Goal: Transaction & Acquisition: Purchase product/service

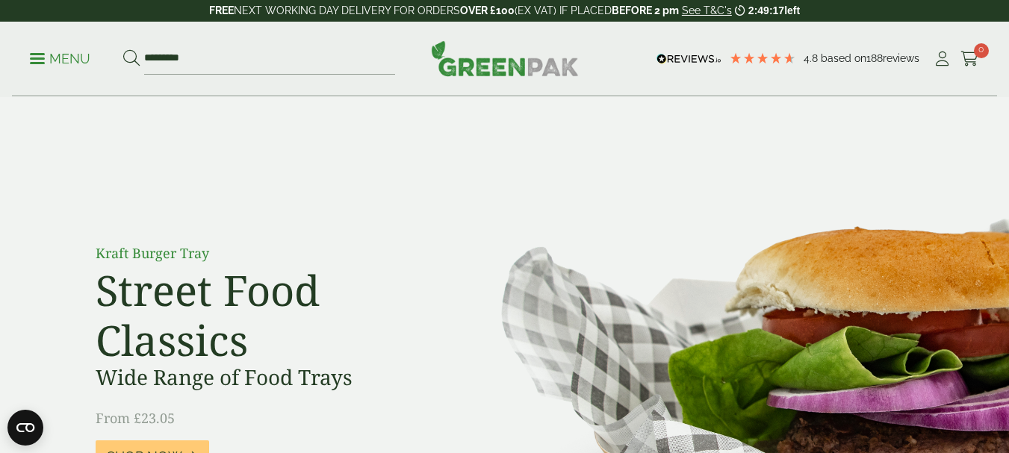
type input "*********"
click at [123, 49] on button at bounding box center [131, 58] width 16 height 19
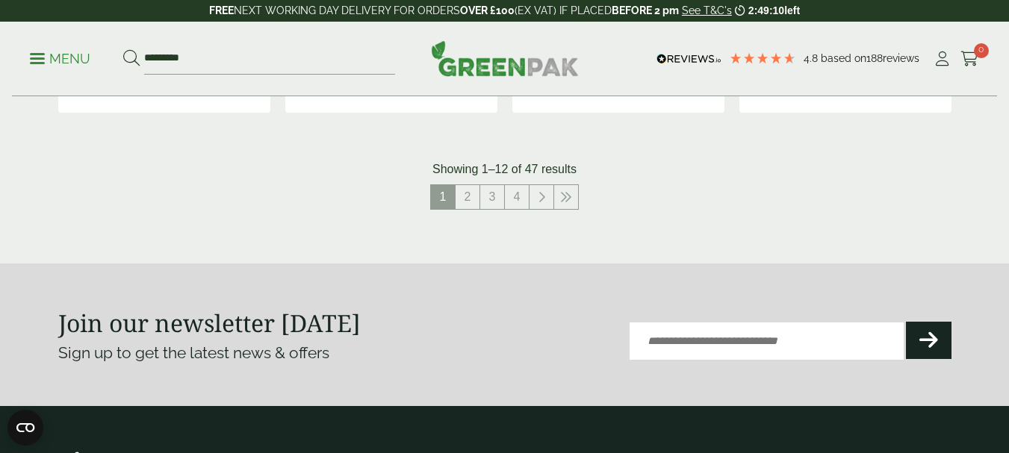
scroll to position [1792, 0]
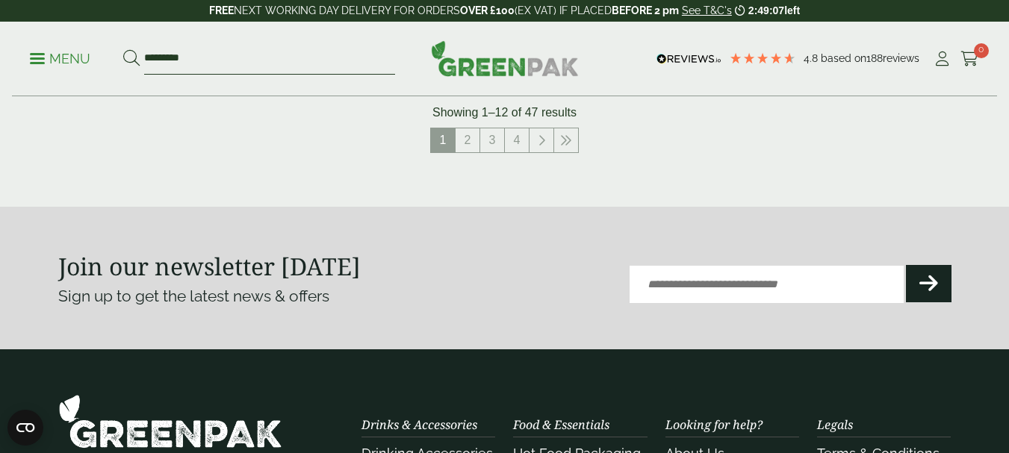
click at [146, 55] on input "*********" at bounding box center [269, 58] width 251 height 31
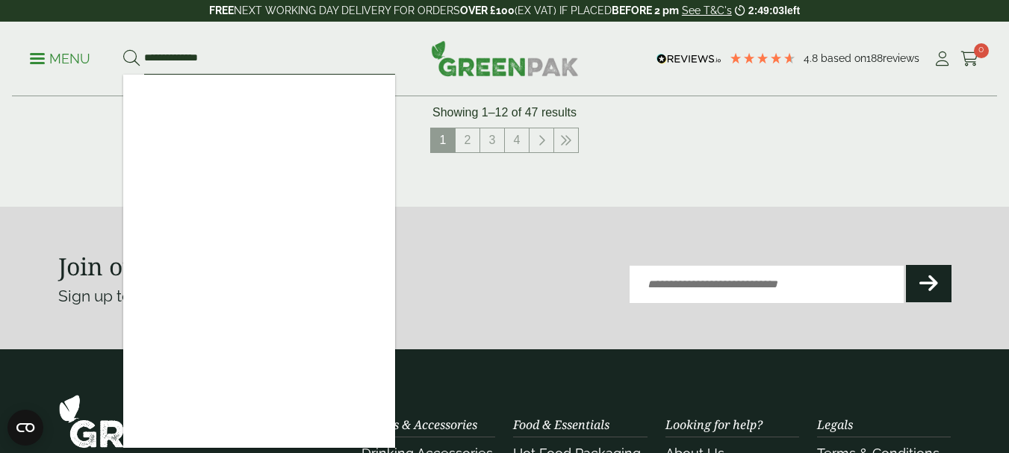
type input "**********"
click at [123, 49] on button at bounding box center [131, 58] width 16 height 19
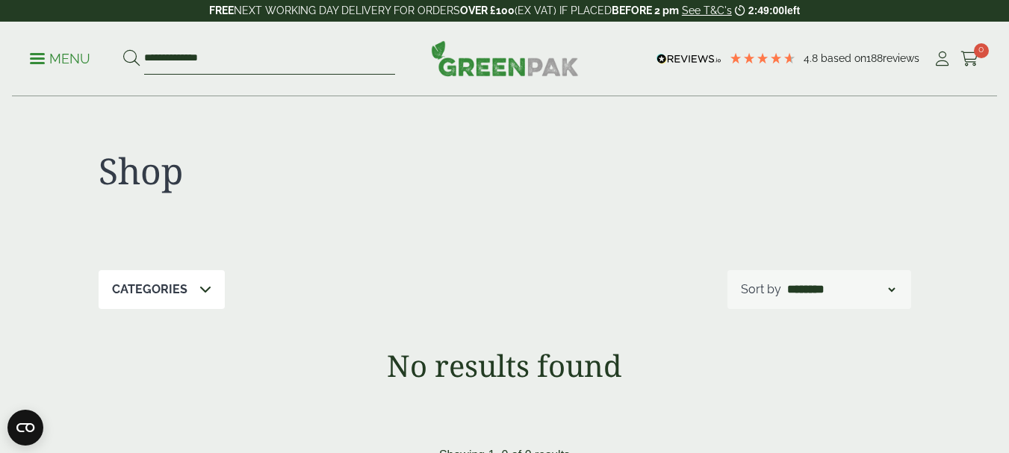
click at [167, 56] on input "**********" at bounding box center [269, 58] width 251 height 31
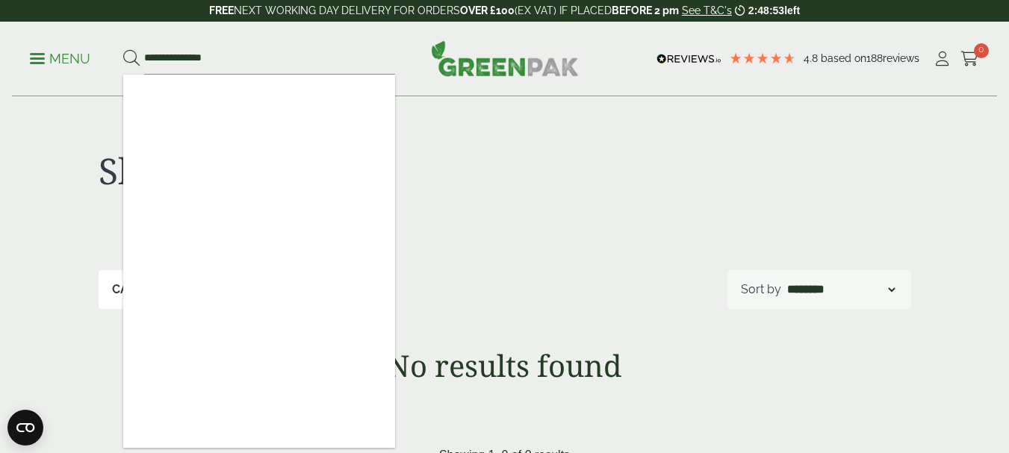
click at [441, 164] on h1 "Shop" at bounding box center [302, 170] width 406 height 43
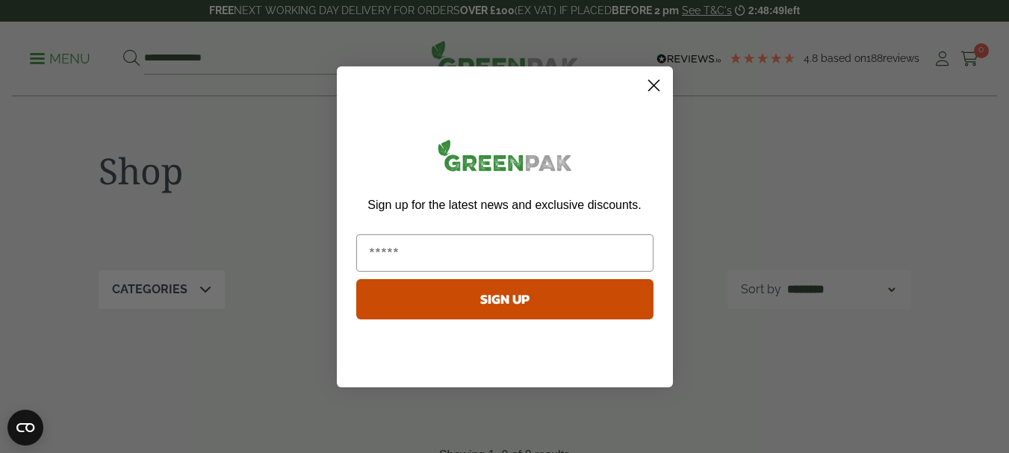
click at [652, 85] on circle "Close dialog" at bounding box center [653, 84] width 25 height 25
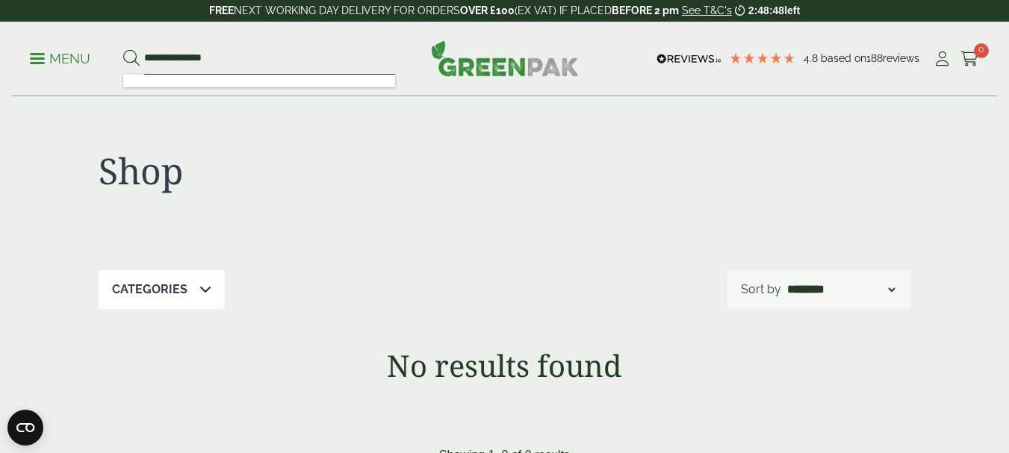
click at [305, 55] on input "**********" at bounding box center [269, 58] width 251 height 31
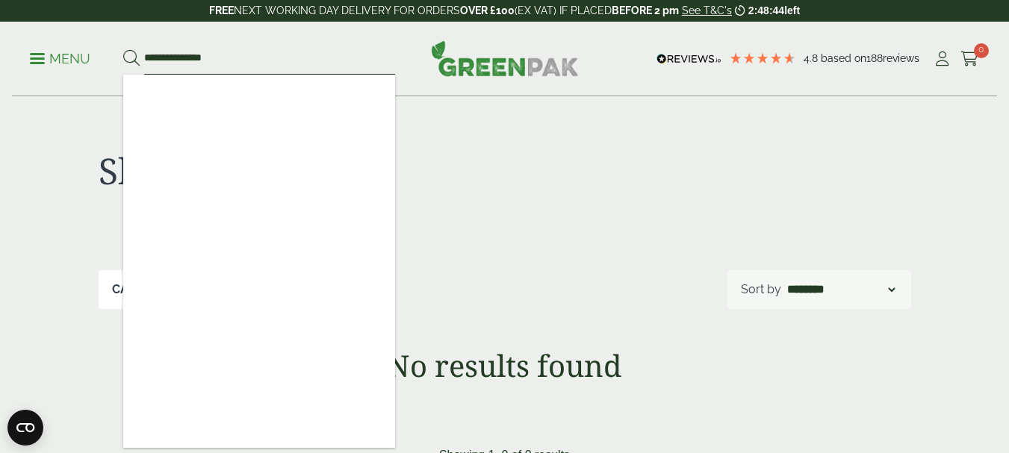
click at [169, 56] on input "**********" at bounding box center [269, 58] width 251 height 31
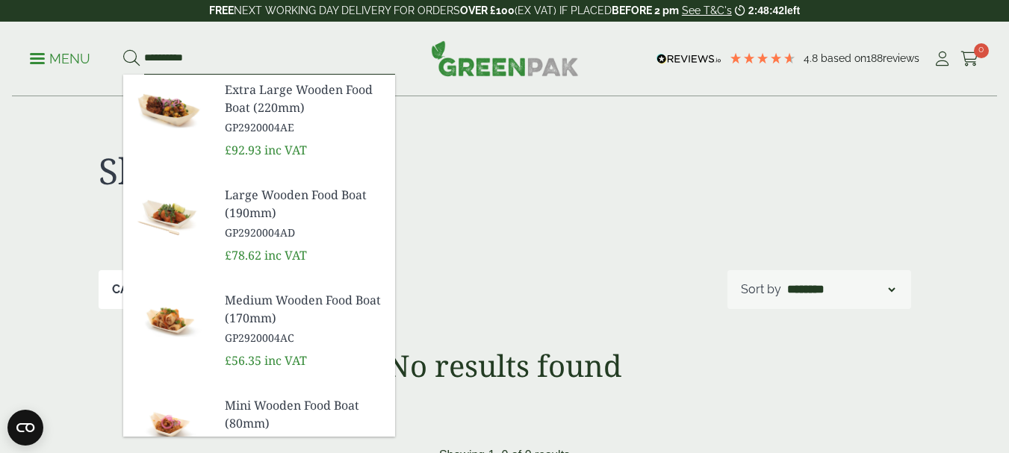
type input "*********"
click at [123, 49] on button at bounding box center [131, 58] width 16 height 19
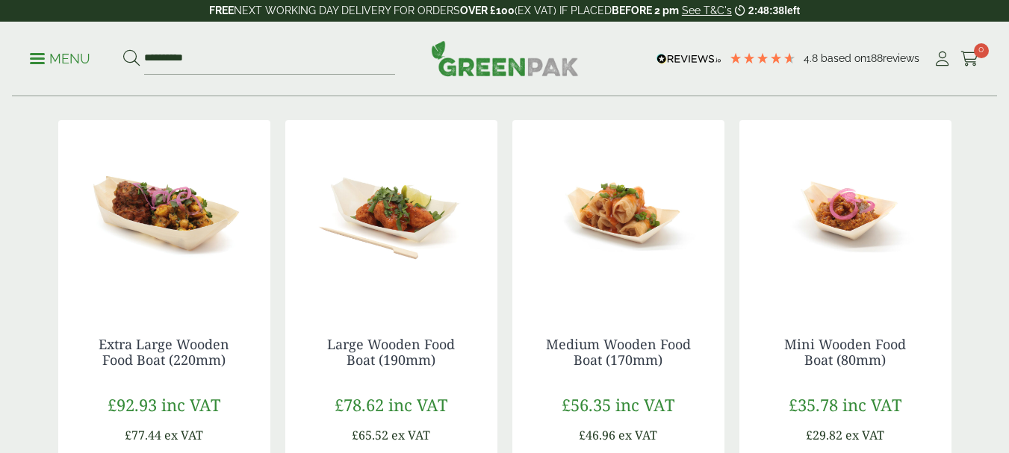
scroll to position [149, 0]
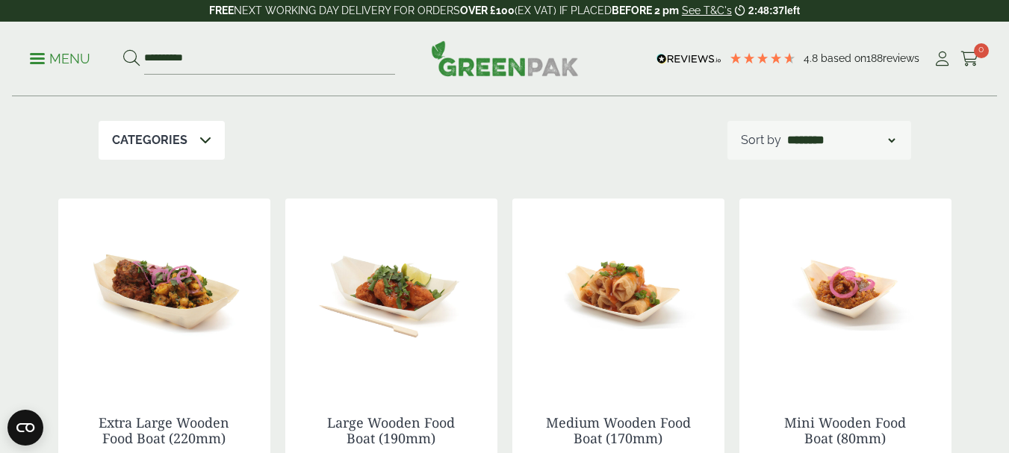
click at [884, 148] on select "**********" at bounding box center [841, 140] width 114 height 18
click at [585, 146] on div "Categories Bagasse (2) Baguette Trays (2) Bestsellers (14) Carry Packs (4) Chip…" at bounding box center [505, 140] width 813 height 39
click at [199, 142] on icon at bounding box center [205, 140] width 12 height 12
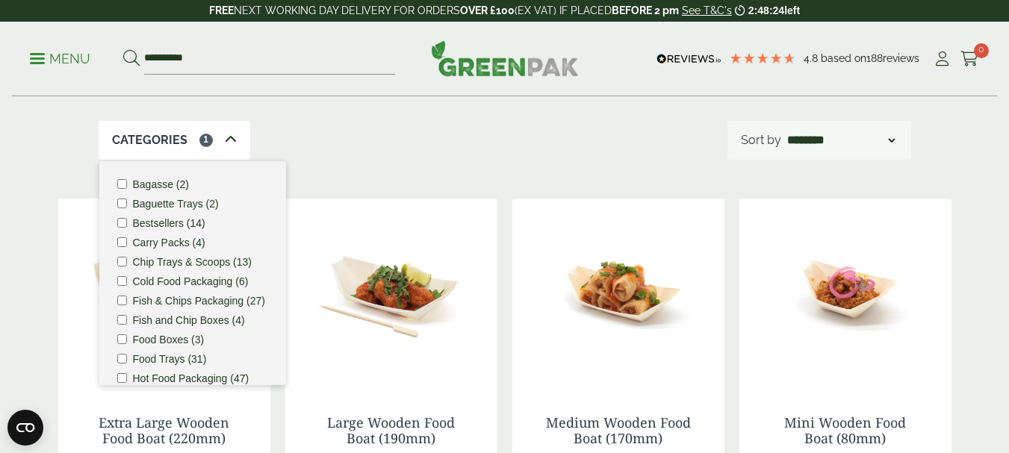
scroll to position [115, 0]
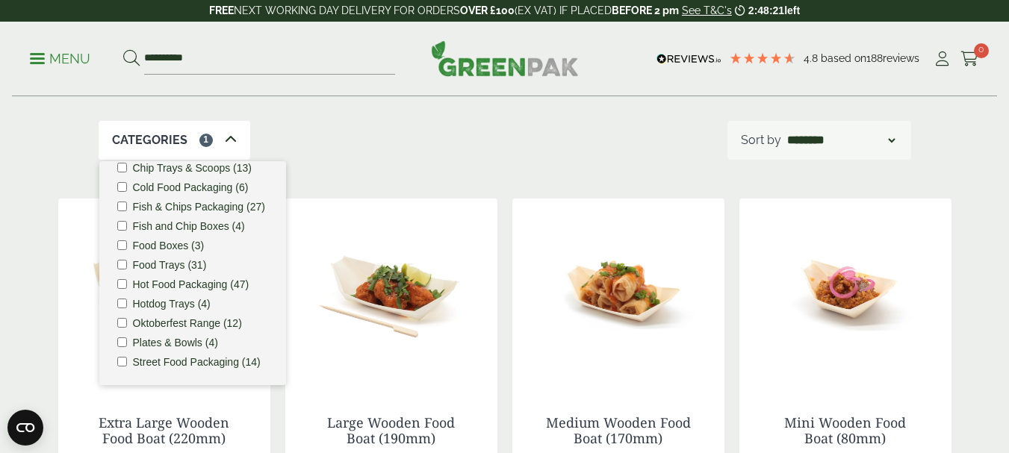
click at [230, 138] on icon at bounding box center [231, 140] width 12 height 12
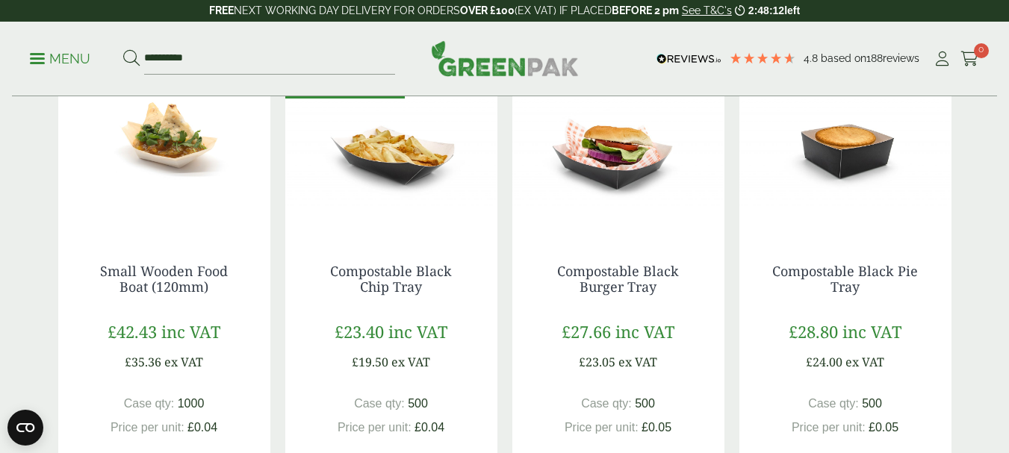
scroll to position [822, 0]
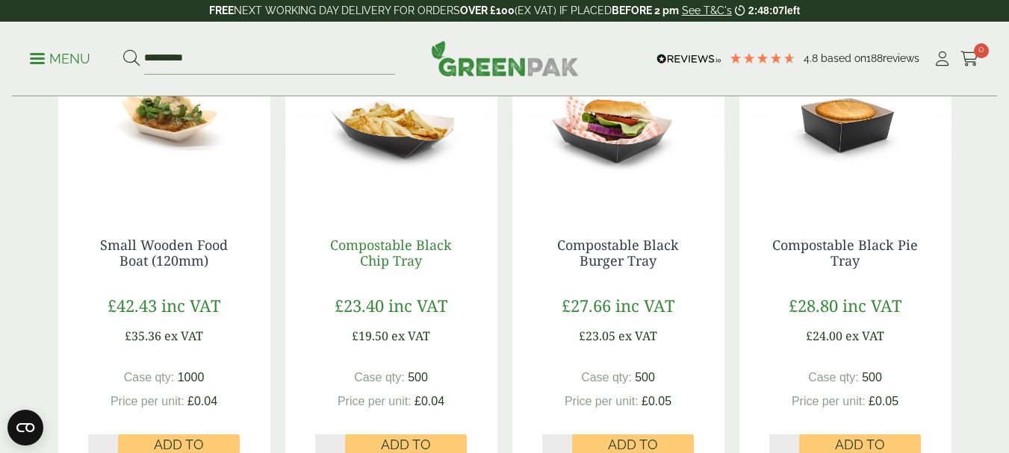
click at [373, 255] on link "Compostable Black Chip Tray" at bounding box center [391, 253] width 122 height 34
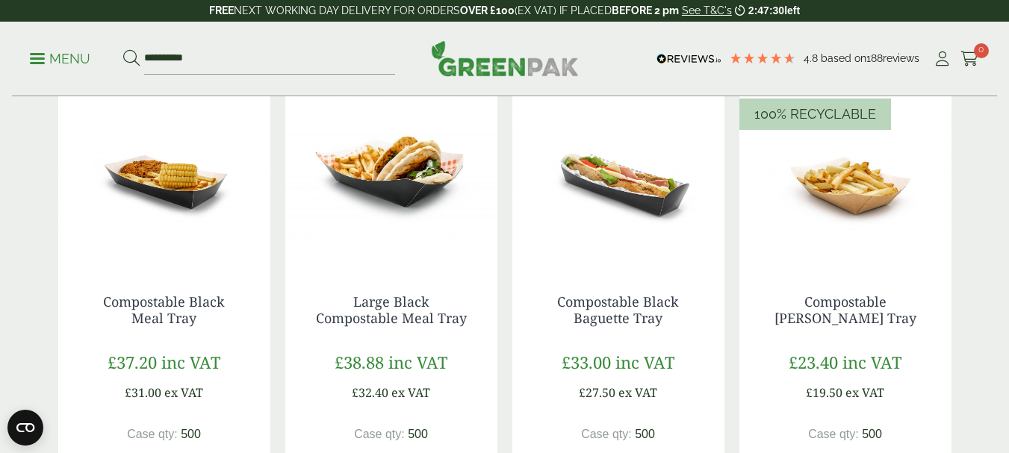
scroll to position [1270, 0]
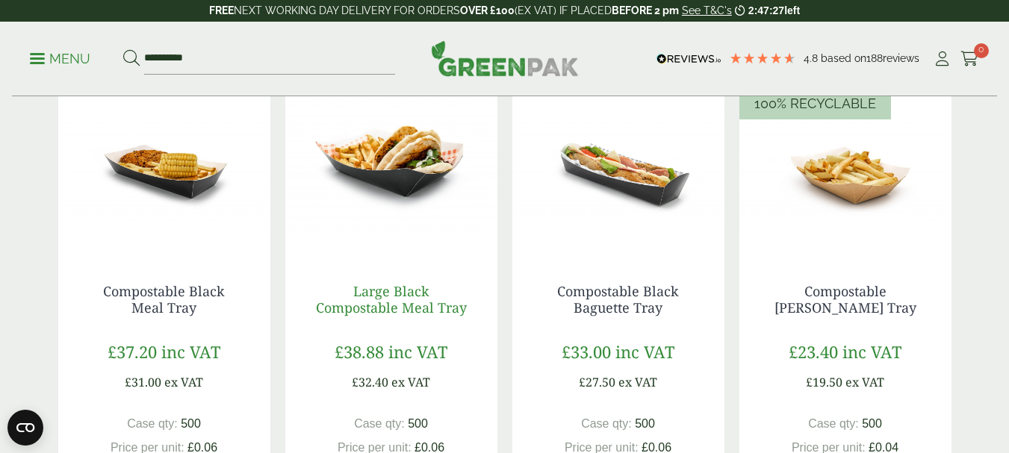
click at [384, 299] on link "Large Black Compostable Meal Tray" at bounding box center [391, 299] width 151 height 34
click at [156, 294] on link "Compostable Black Meal Tray" at bounding box center [164, 299] width 122 height 34
click at [385, 303] on link "Large Black Compostable Meal Tray" at bounding box center [391, 299] width 151 height 34
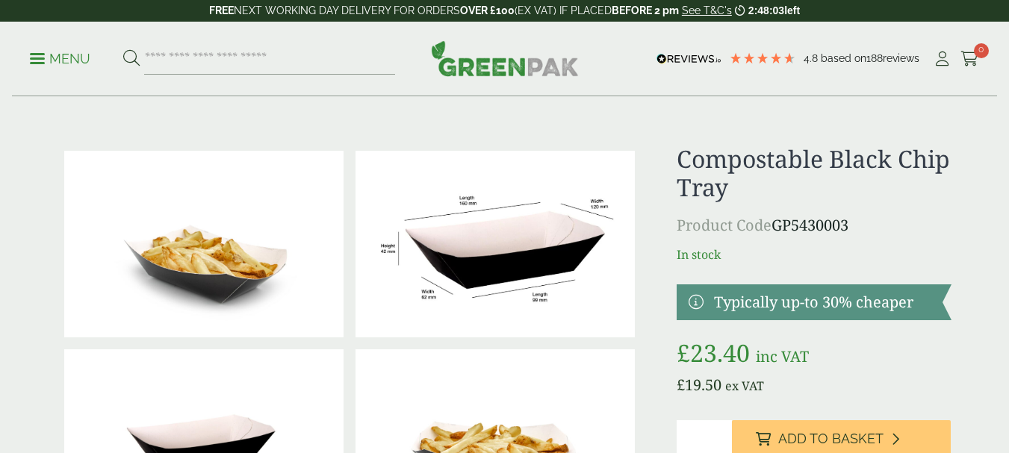
click at [488, 246] on img at bounding box center [494, 244] width 279 height 187
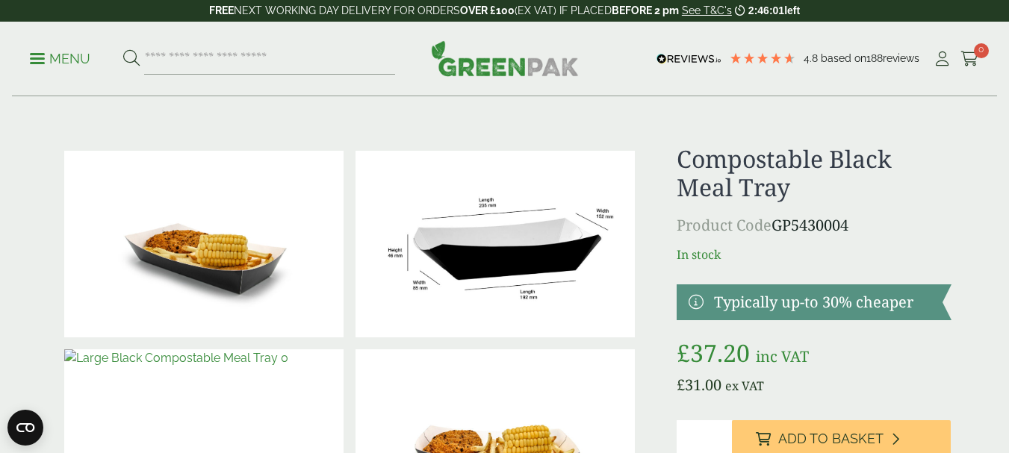
click at [512, 262] on img at bounding box center [494, 244] width 279 height 187
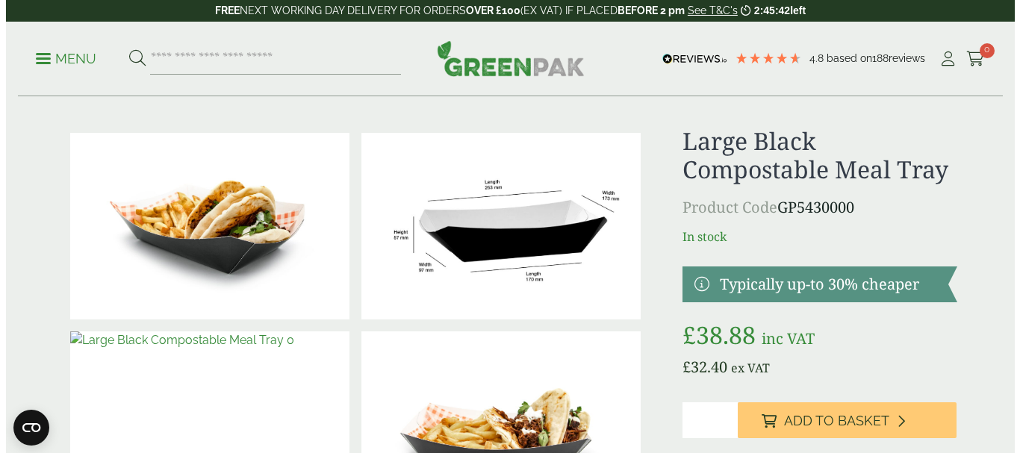
scroll to position [75, 0]
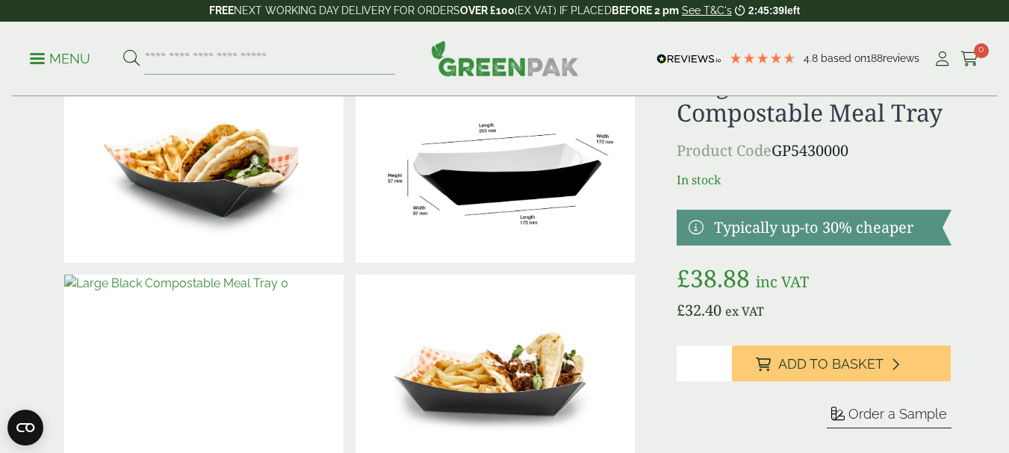
click at [510, 175] on img at bounding box center [494, 169] width 279 height 187
type input "*"
click at [717, 358] on input "*" at bounding box center [704, 364] width 55 height 36
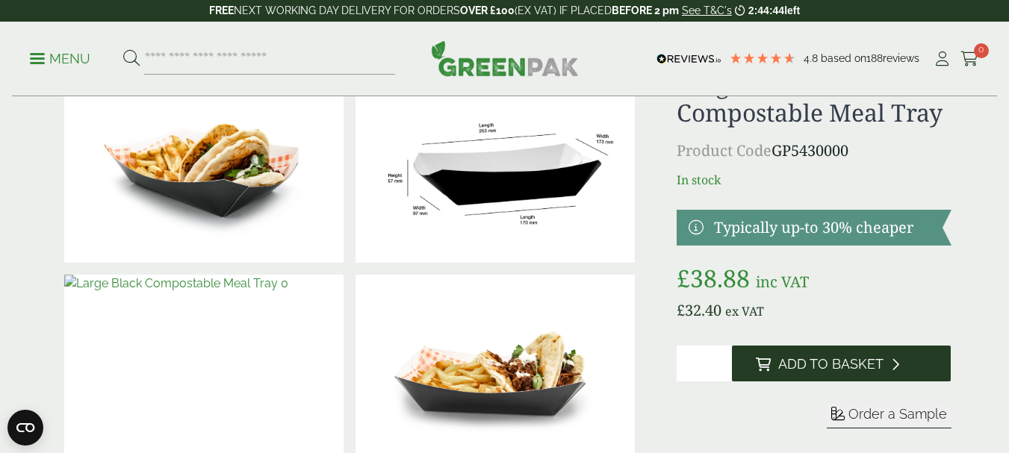
click at [807, 371] on span "Add to Basket" at bounding box center [830, 364] width 105 height 16
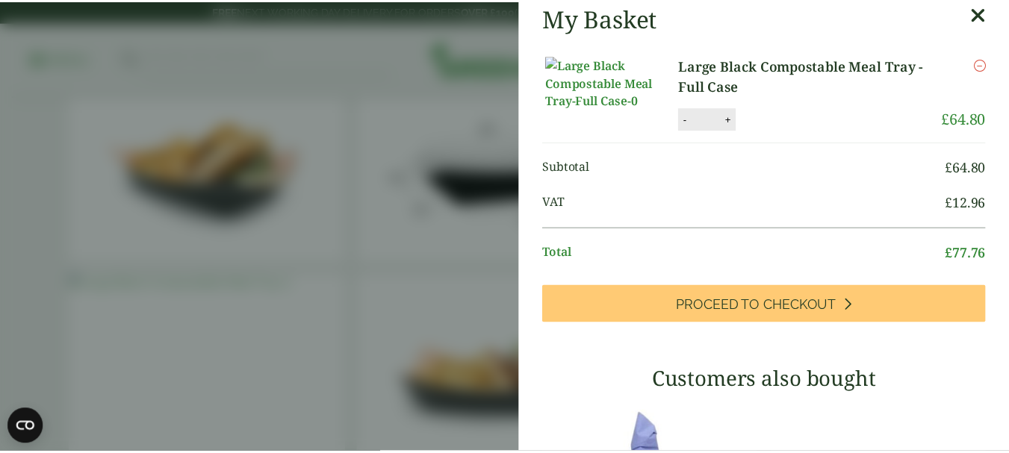
scroll to position [0, 0]
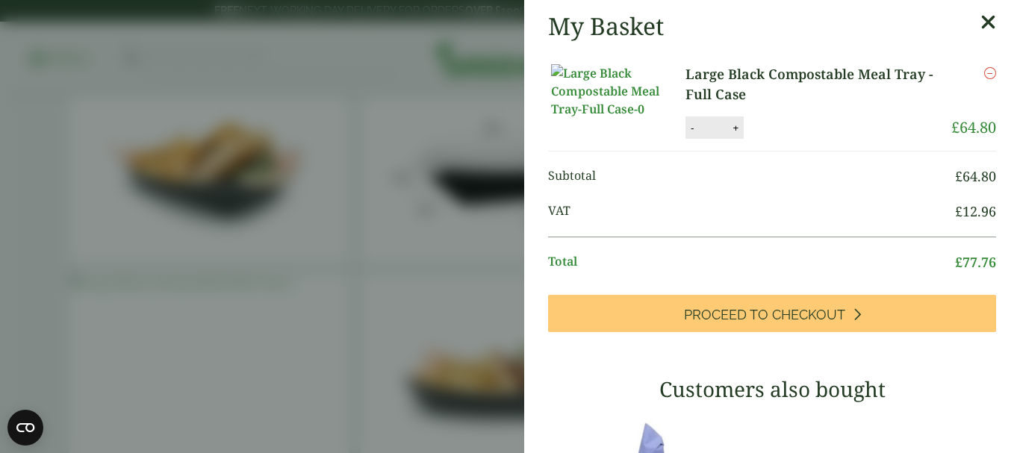
click at [981, 20] on icon at bounding box center [989, 22] width 16 height 21
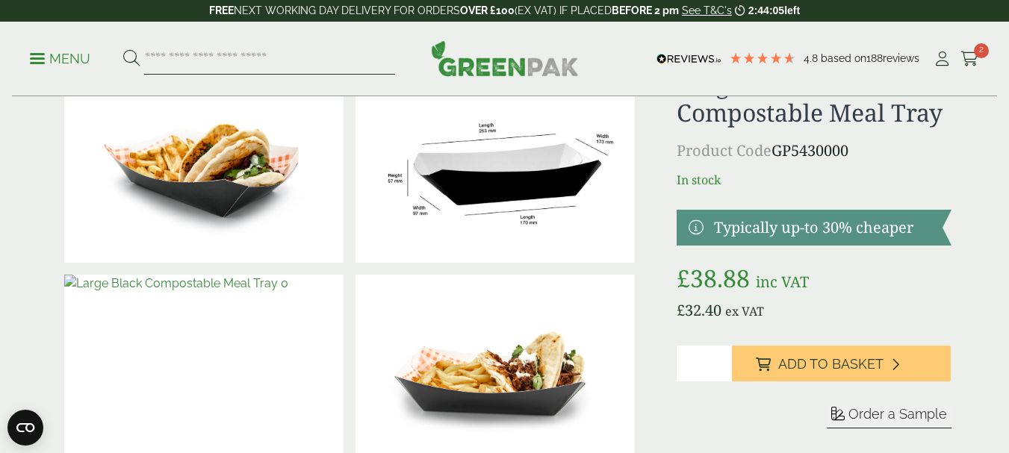
click at [256, 59] on input "search" at bounding box center [269, 58] width 251 height 31
type input "**********"
click at [123, 49] on button at bounding box center [131, 58] width 16 height 19
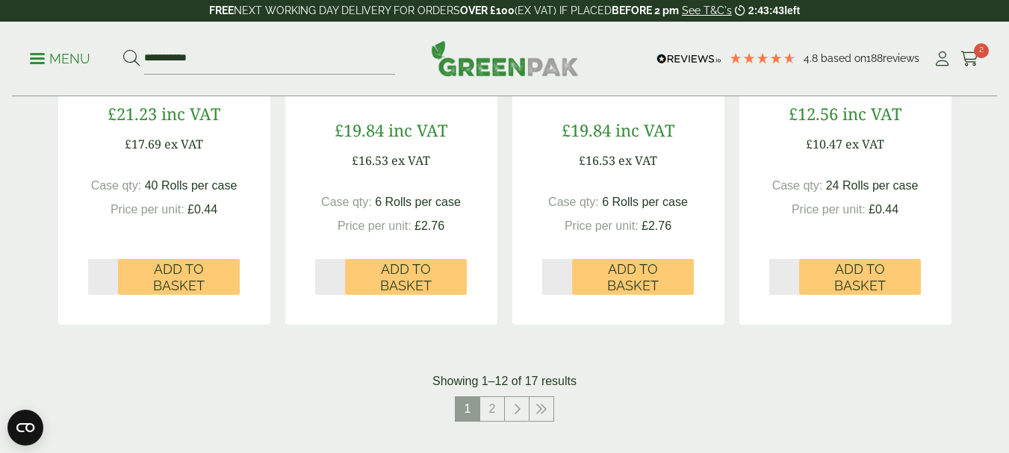
scroll to position [1568, 0]
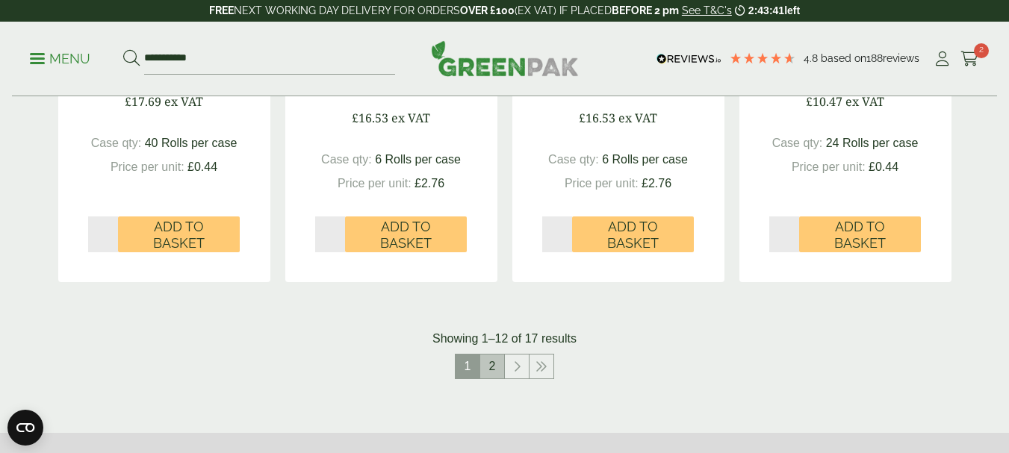
click at [488, 364] on link "2" at bounding box center [492, 367] width 24 height 24
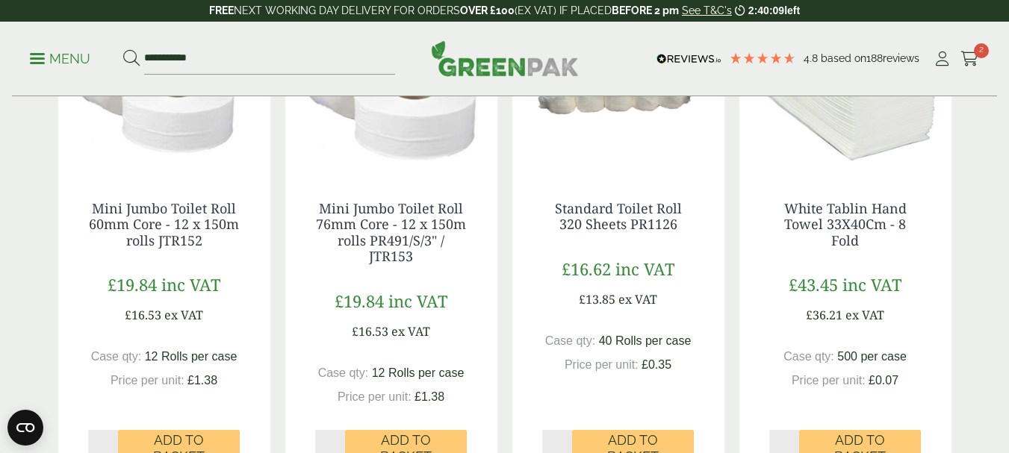
scroll to position [448, 0]
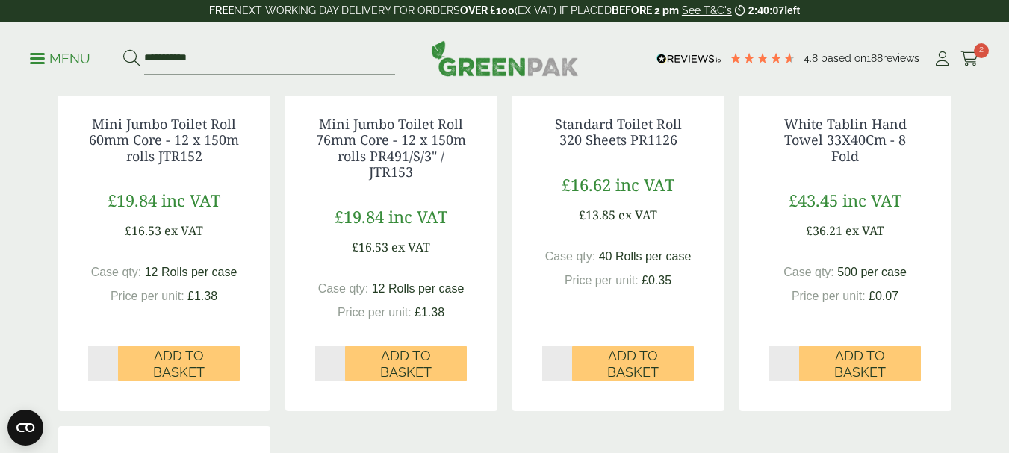
type input "*"
click at [109, 360] on input "*" at bounding box center [103, 364] width 31 height 36
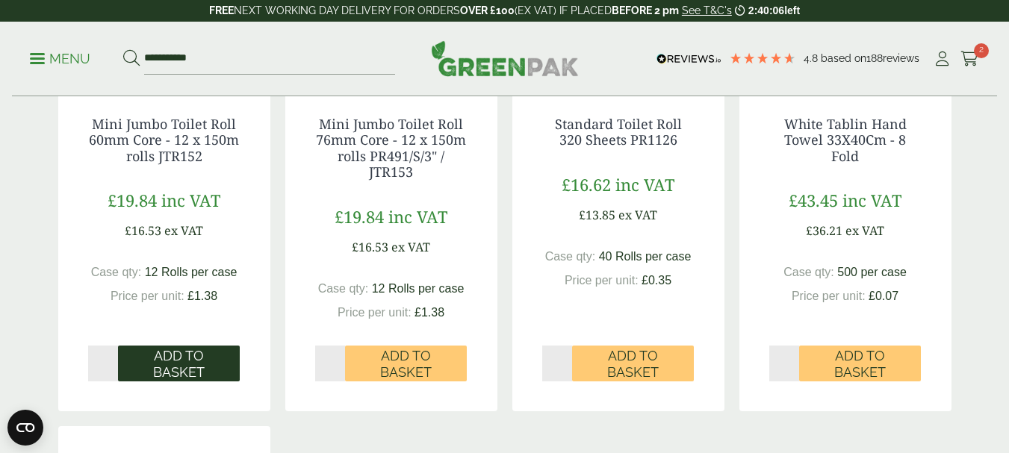
click at [168, 358] on span "Add to Basket" at bounding box center [178, 364] width 101 height 32
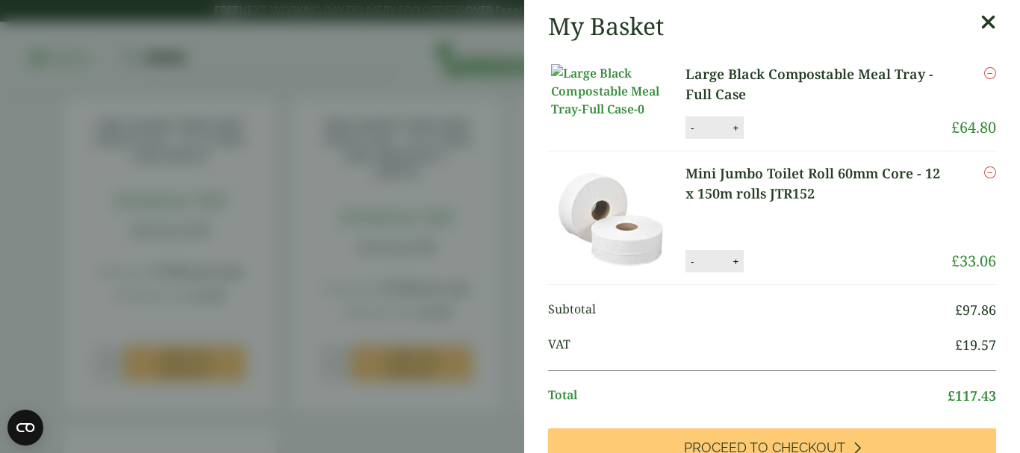
click at [981, 18] on icon at bounding box center [989, 22] width 16 height 21
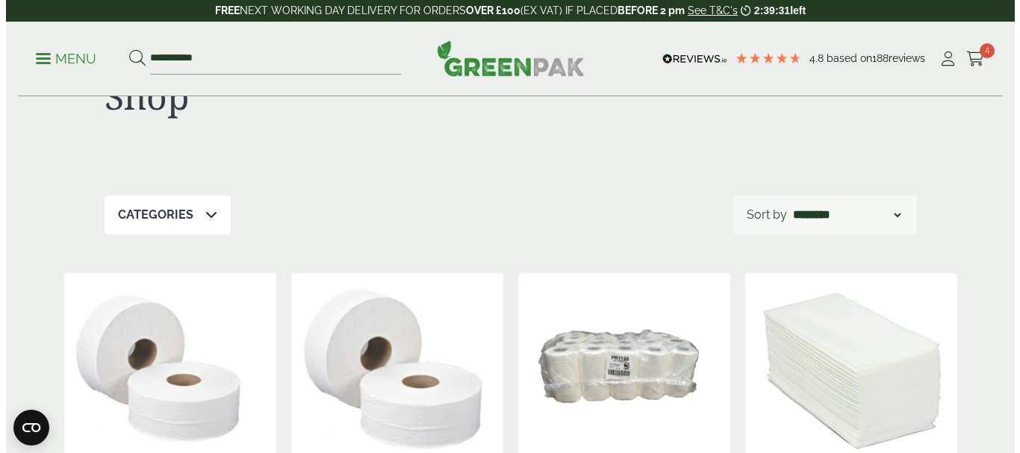
scroll to position [0, 0]
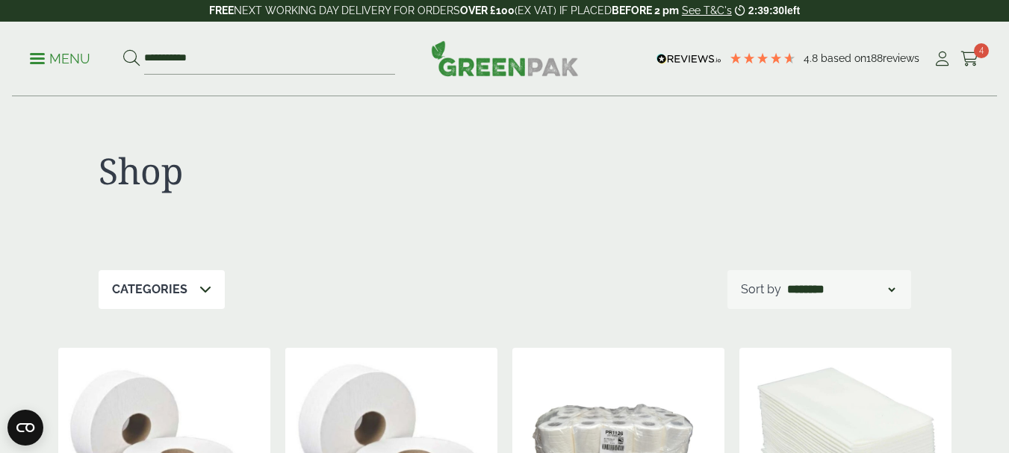
click at [68, 56] on p "Menu" at bounding box center [60, 59] width 60 height 18
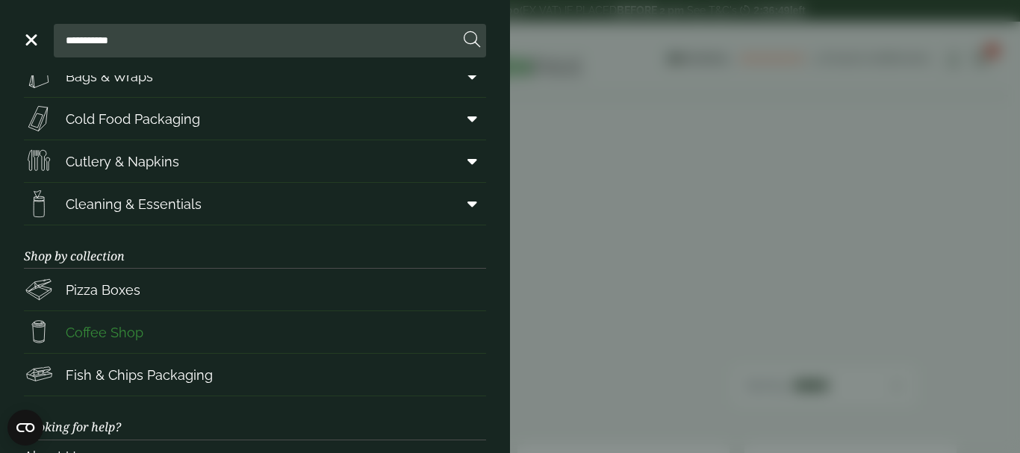
scroll to position [64, 0]
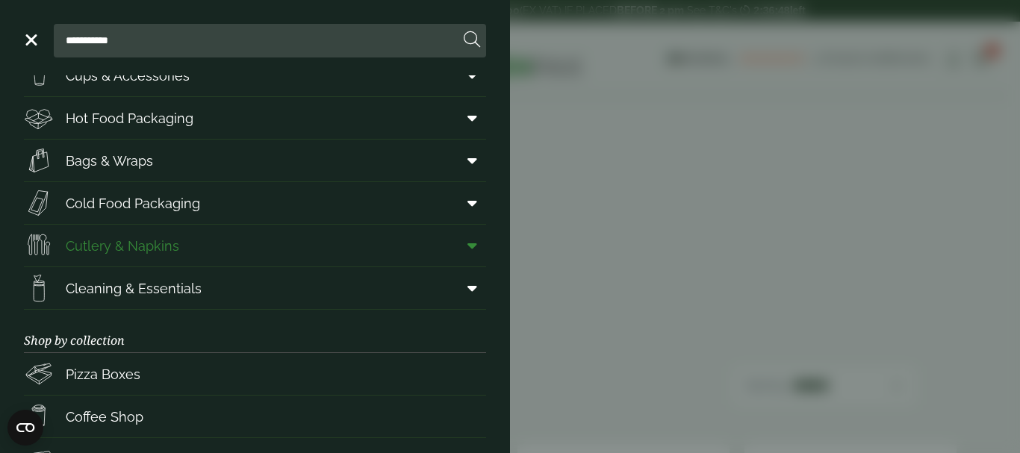
click at [172, 245] on span "Cutlery & Napkins" at bounding box center [123, 246] width 114 height 20
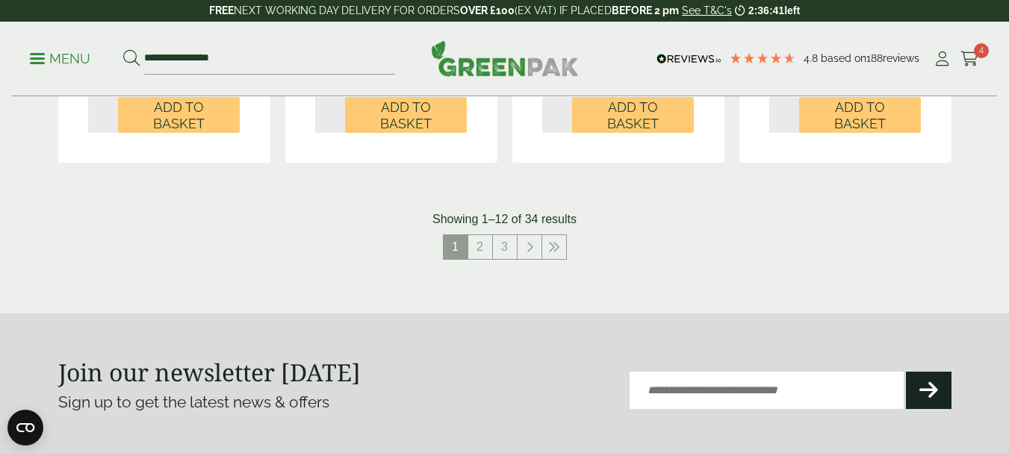
scroll to position [1867, 0]
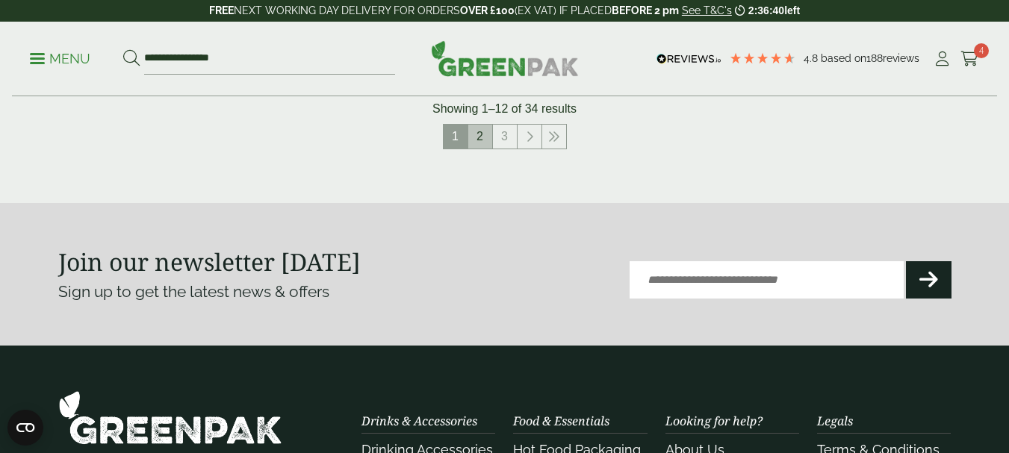
click at [480, 140] on link "2" at bounding box center [480, 137] width 24 height 24
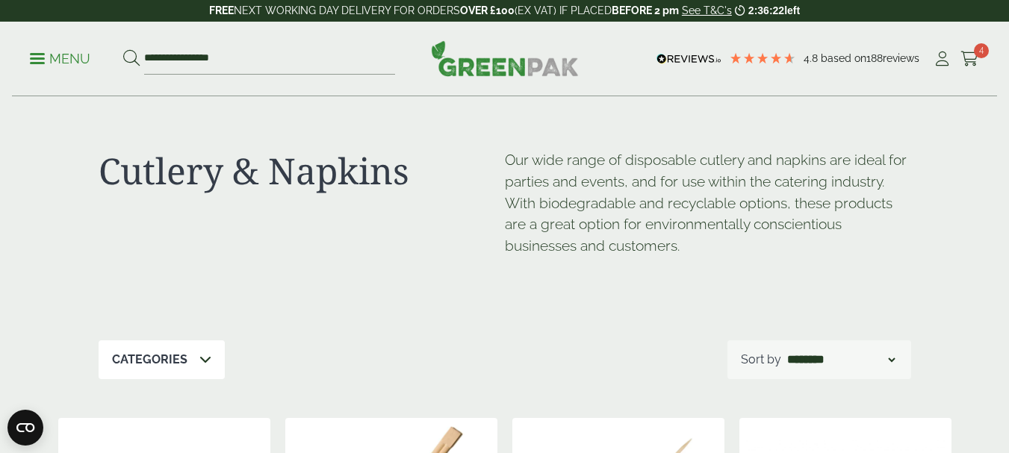
click at [183, 358] on p "Categories" at bounding box center [149, 360] width 75 height 18
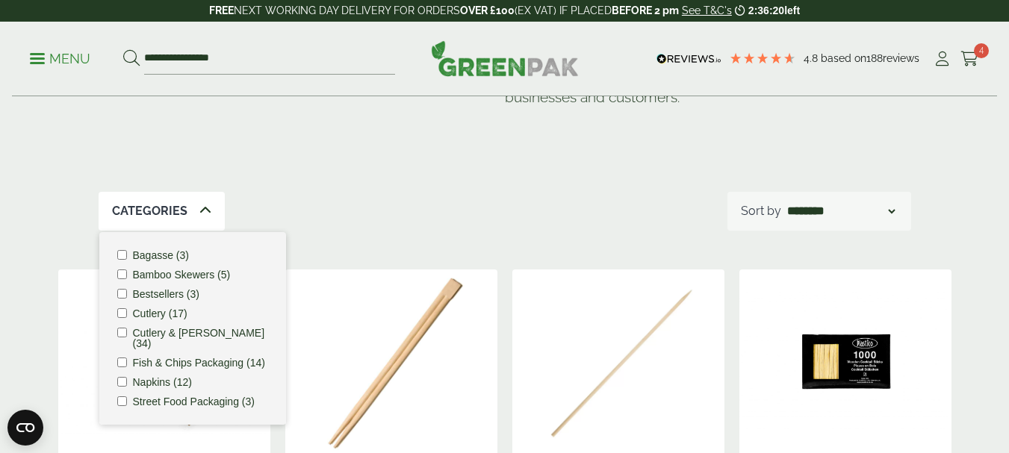
scroll to position [149, 0]
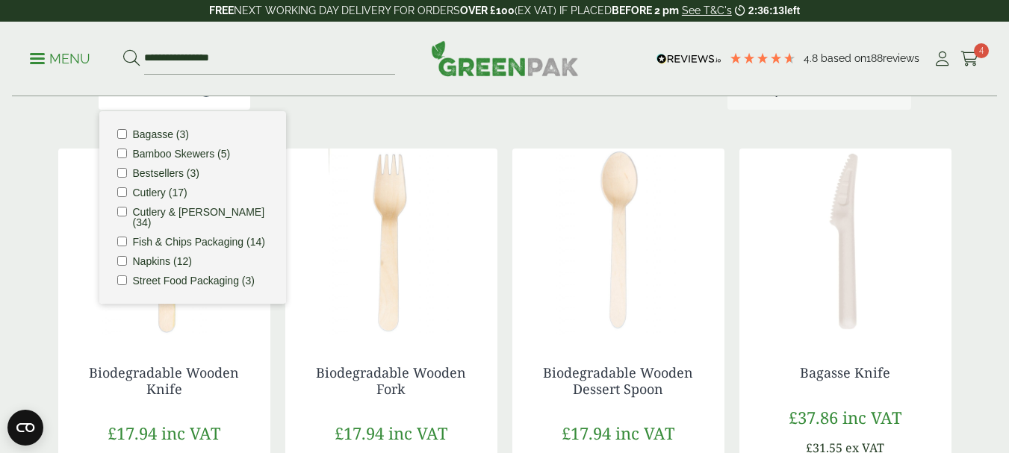
scroll to position [299, 0]
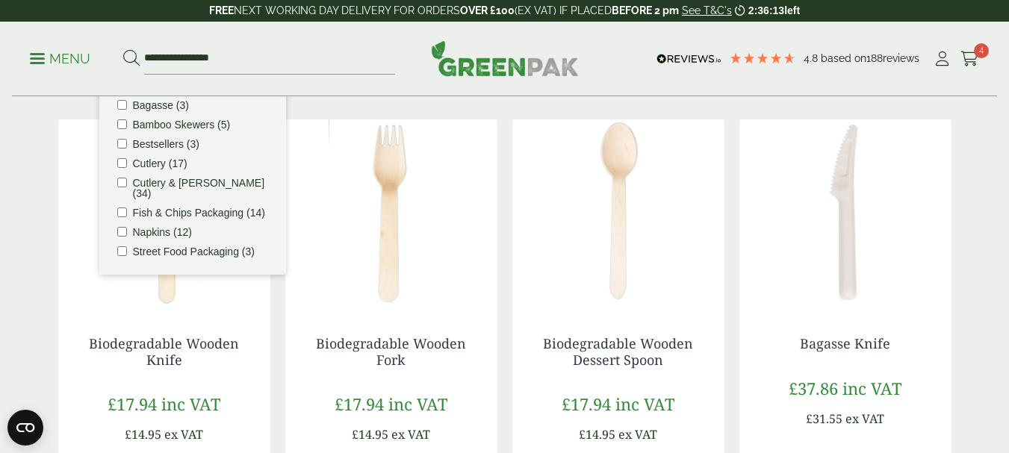
click at [370, 227] on img at bounding box center [391, 212] width 212 height 187
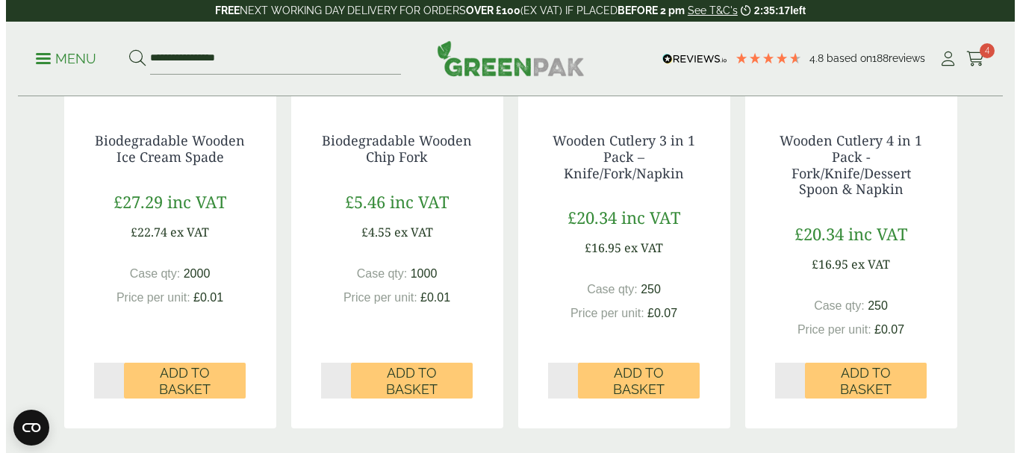
scroll to position [1494, 0]
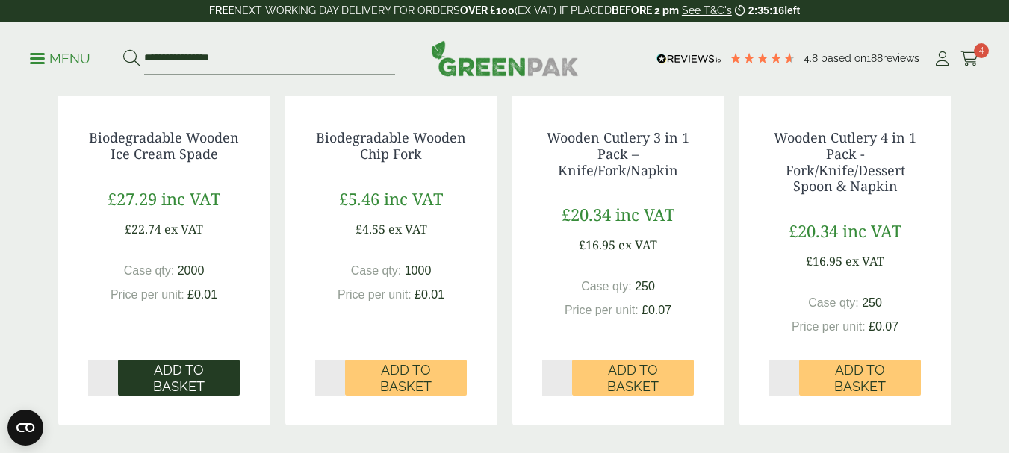
click at [173, 376] on span "Add to Basket" at bounding box center [178, 378] width 101 height 32
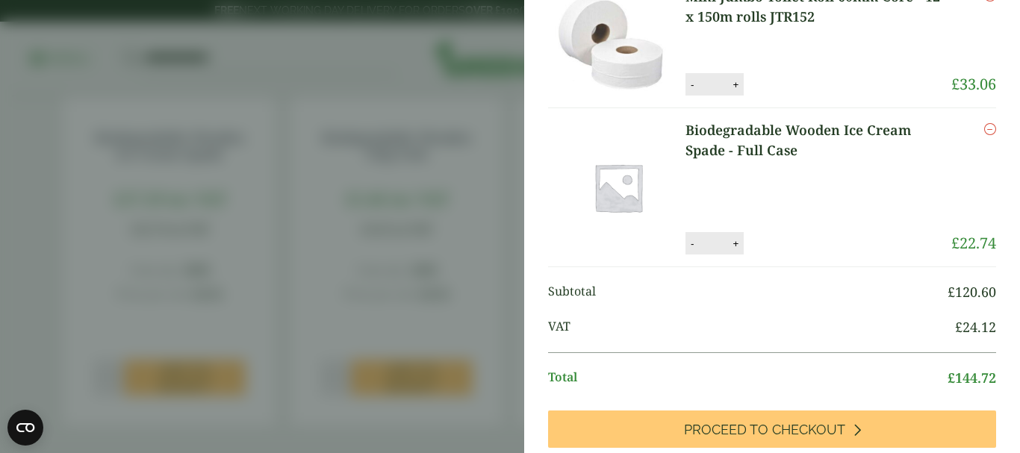
scroll to position [224, 0]
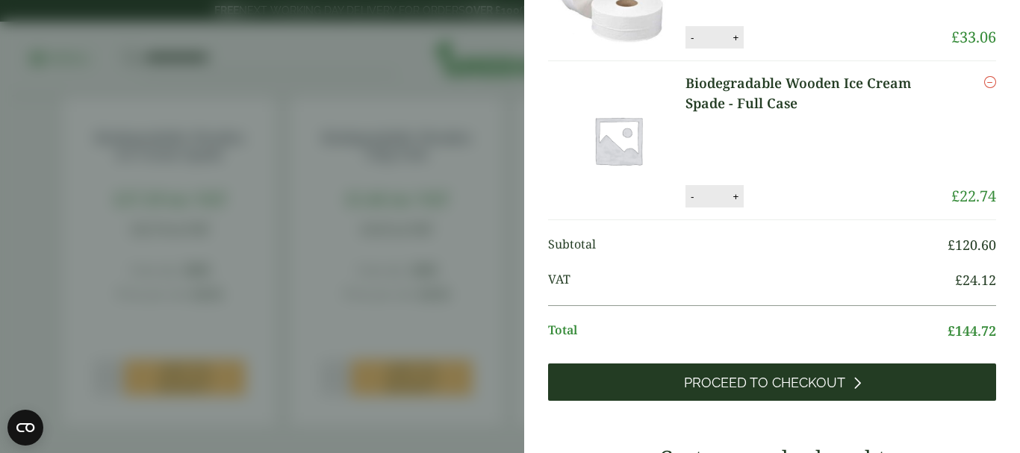
click at [769, 386] on span "Proceed to Checkout" at bounding box center [764, 383] width 161 height 16
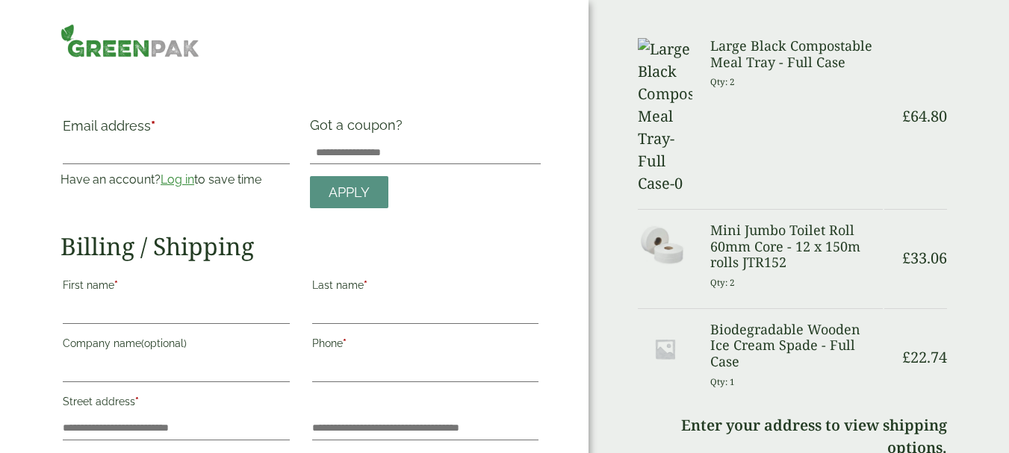
type input "**********"
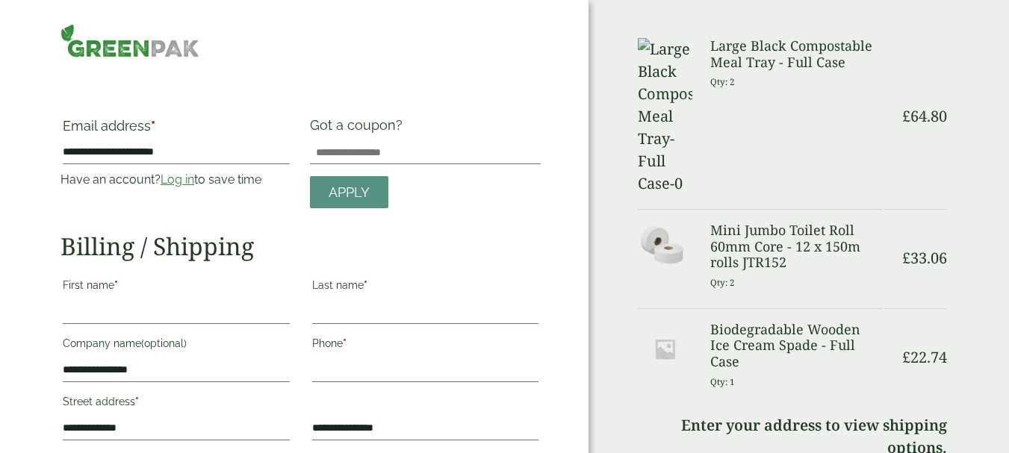
type input "*****"
type input "*******"
type input "**********"
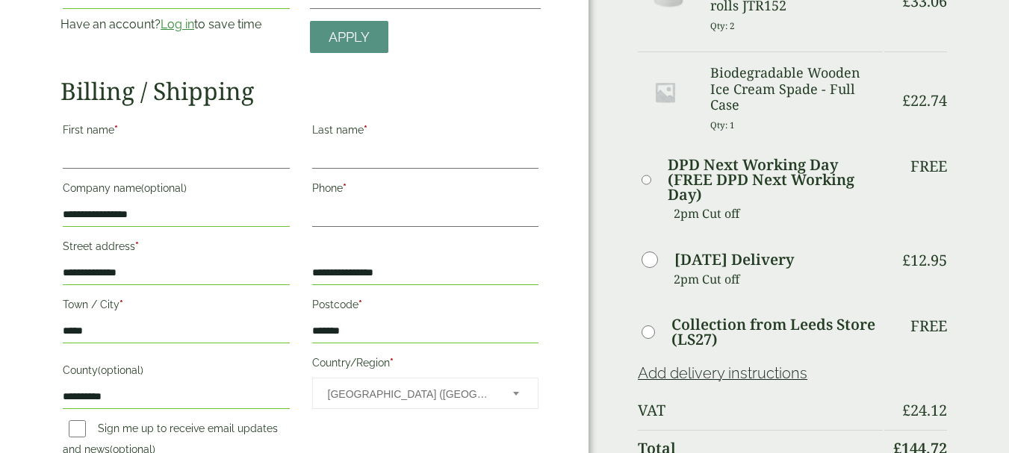
scroll to position [23, 0]
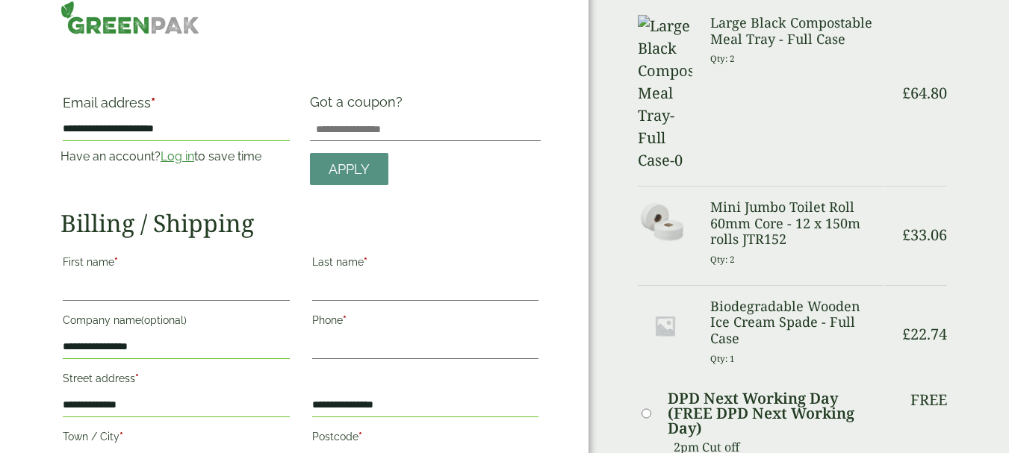
click at [172, 152] on link "Log in" at bounding box center [178, 156] width 34 height 14
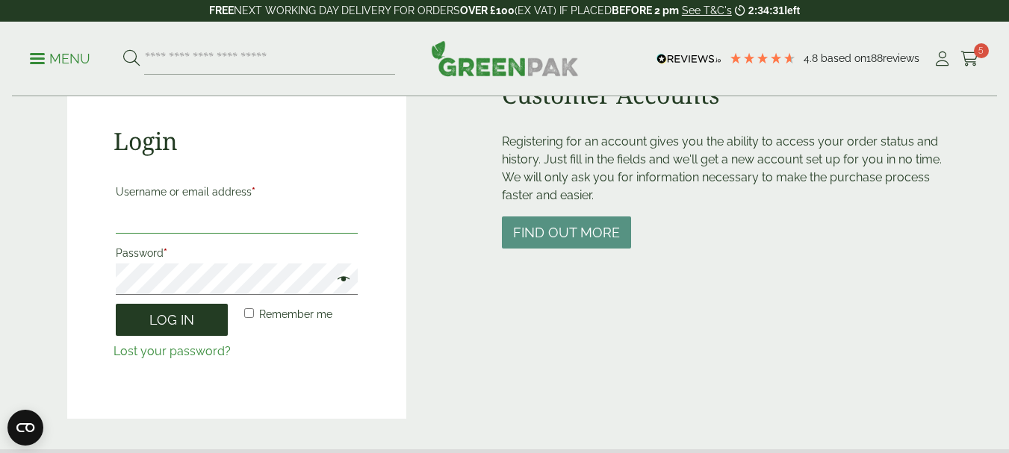
type input "**********"
click at [180, 320] on button "Log in" at bounding box center [172, 320] width 112 height 32
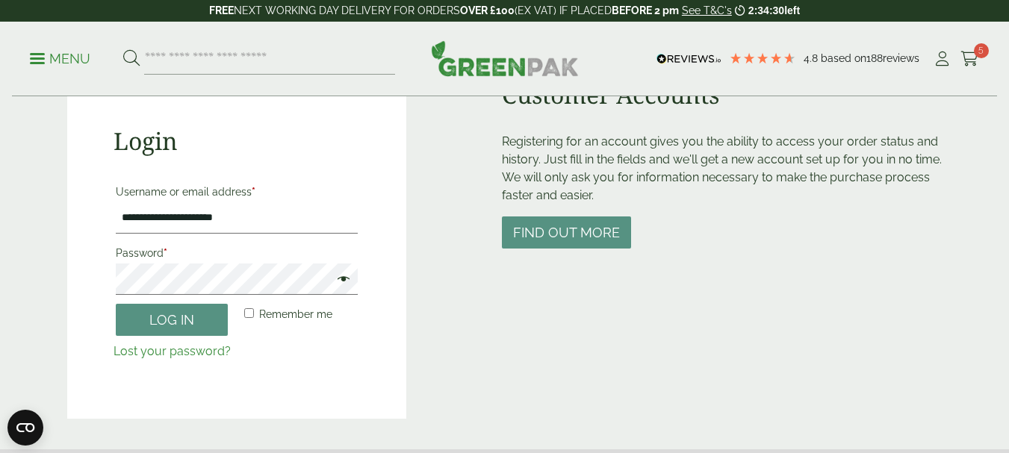
click at [255, 314] on label "Remember me" at bounding box center [286, 314] width 91 height 21
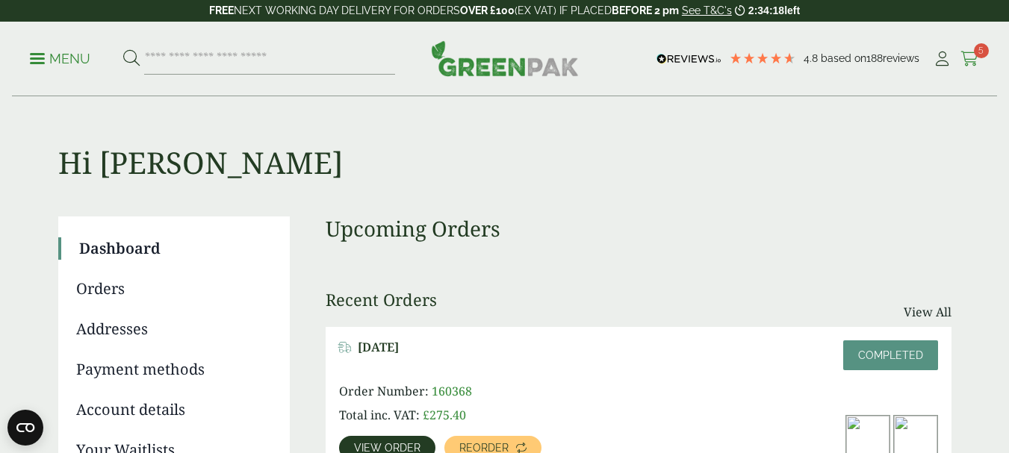
click at [974, 60] on icon at bounding box center [969, 59] width 19 height 15
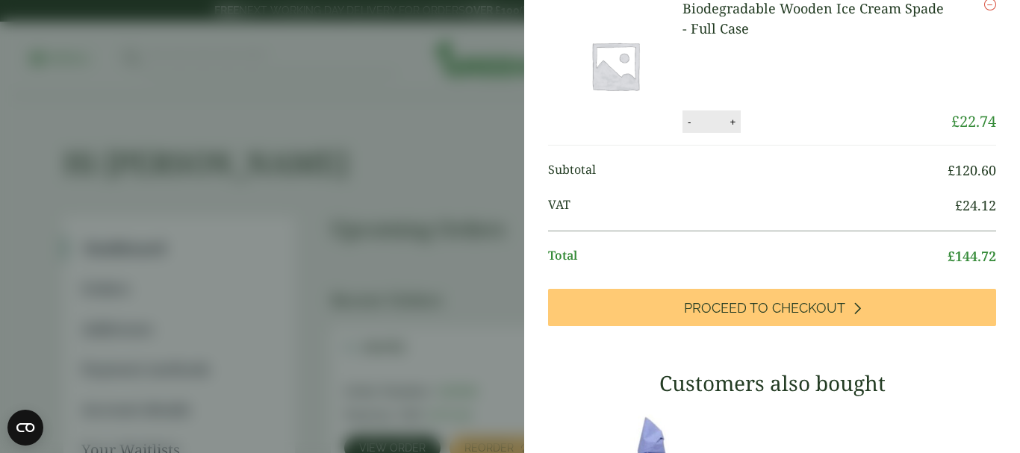
scroll to position [373, 0]
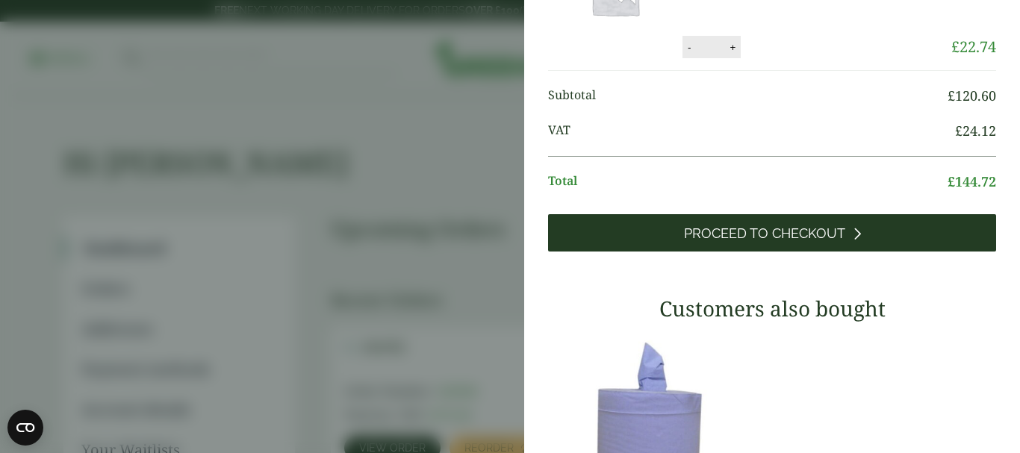
click at [764, 242] on span "Proceed to Checkout" at bounding box center [764, 234] width 161 height 16
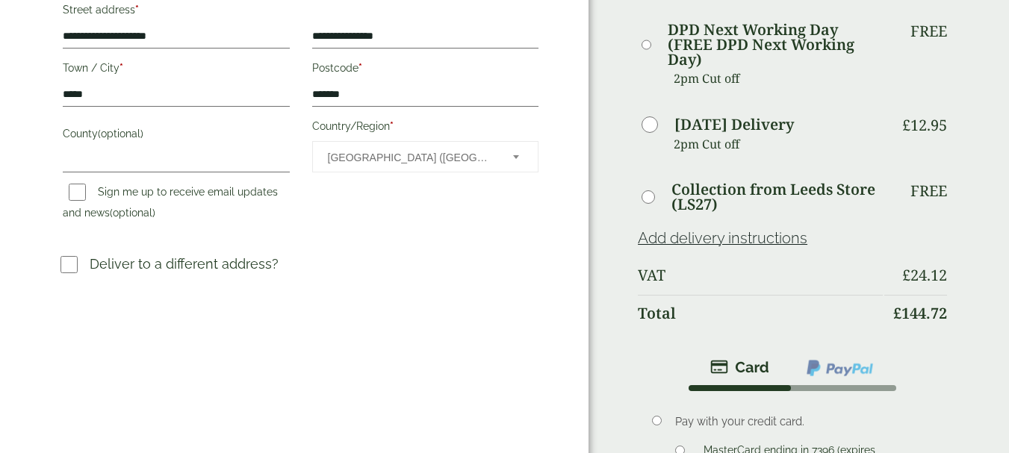
scroll to position [523, 0]
